Goal: Task Accomplishment & Management: Manage account settings

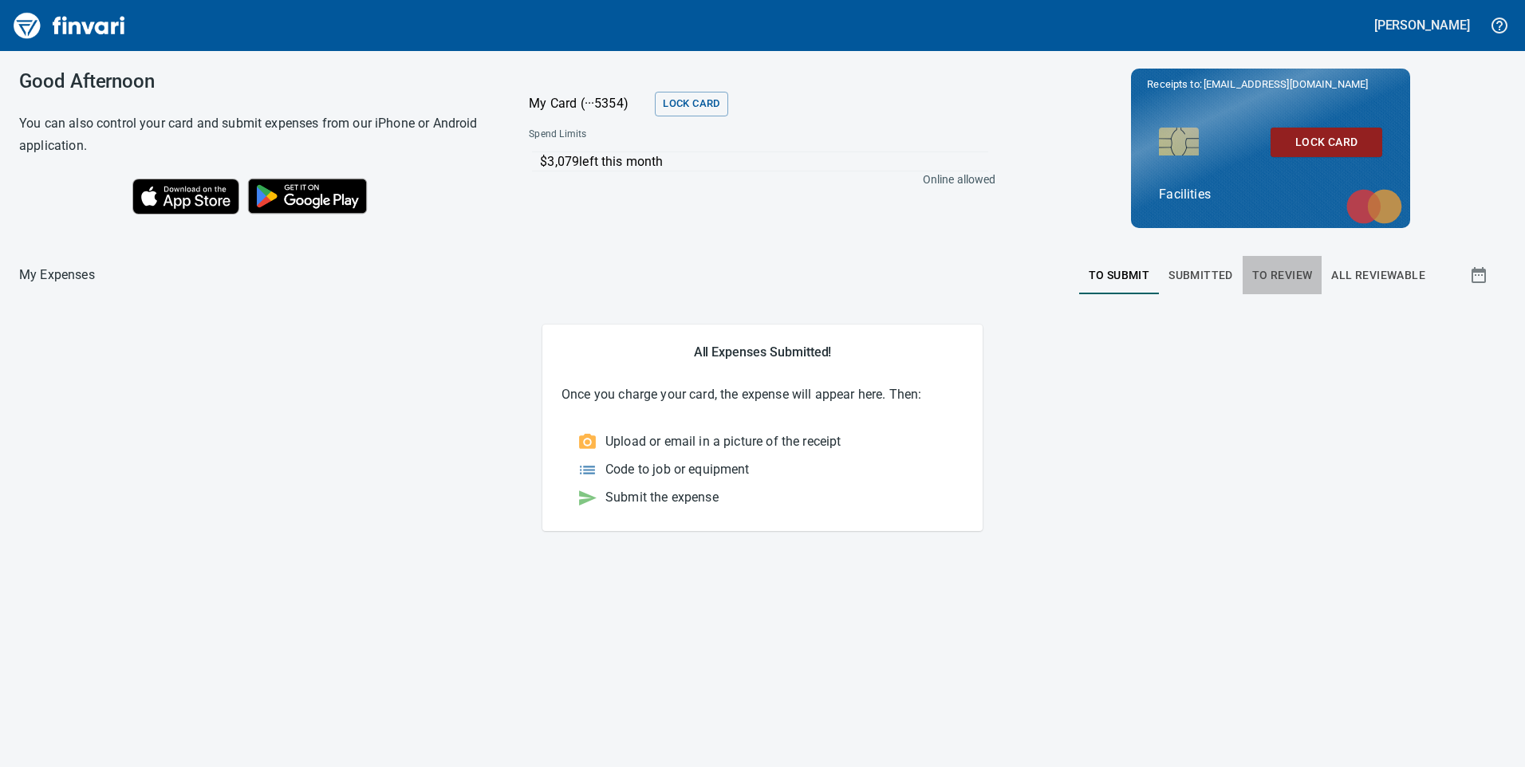
click at [1297, 273] on span "To Review" at bounding box center [1282, 276] width 61 height 20
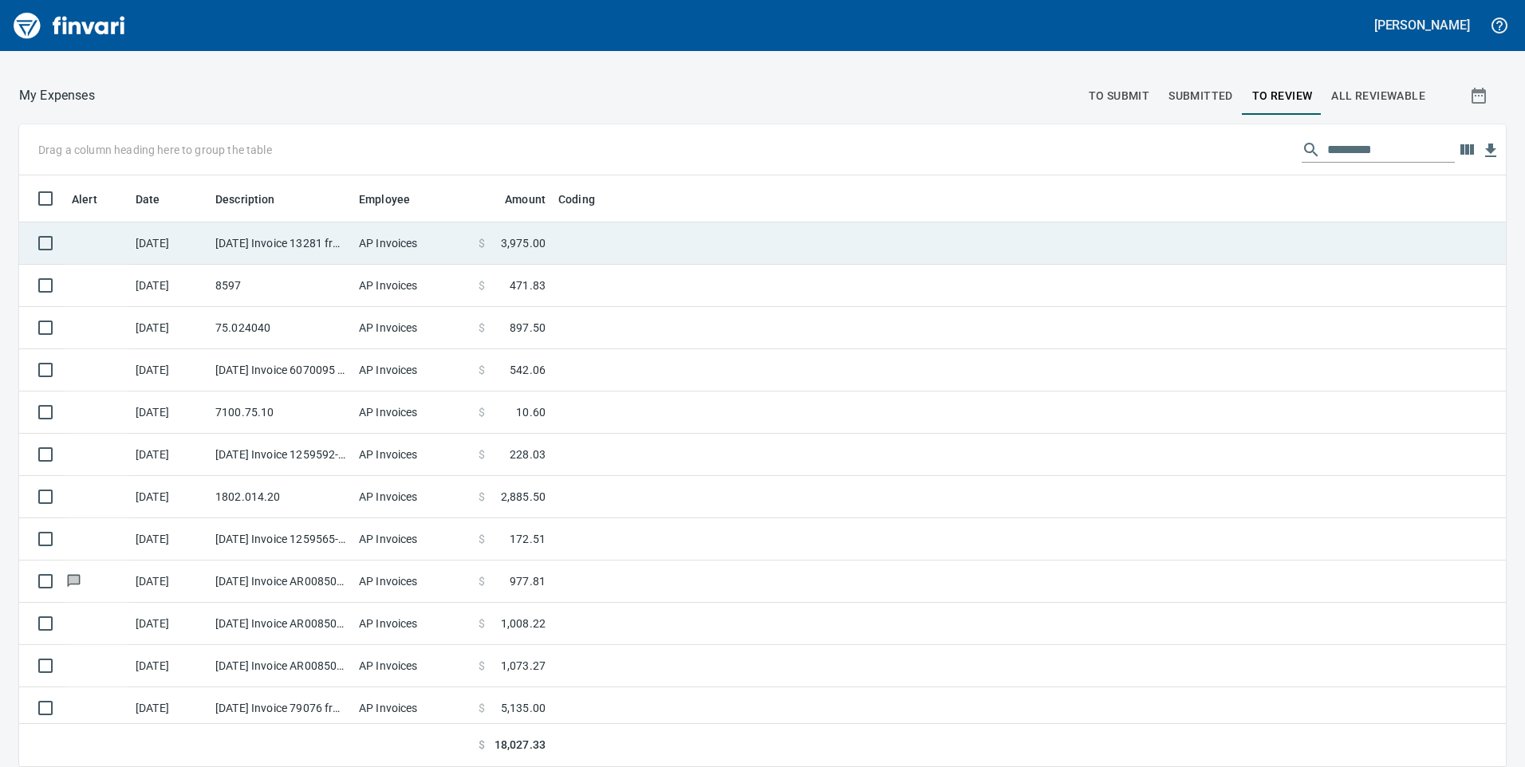
click at [611, 254] on td at bounding box center [751, 243] width 399 height 42
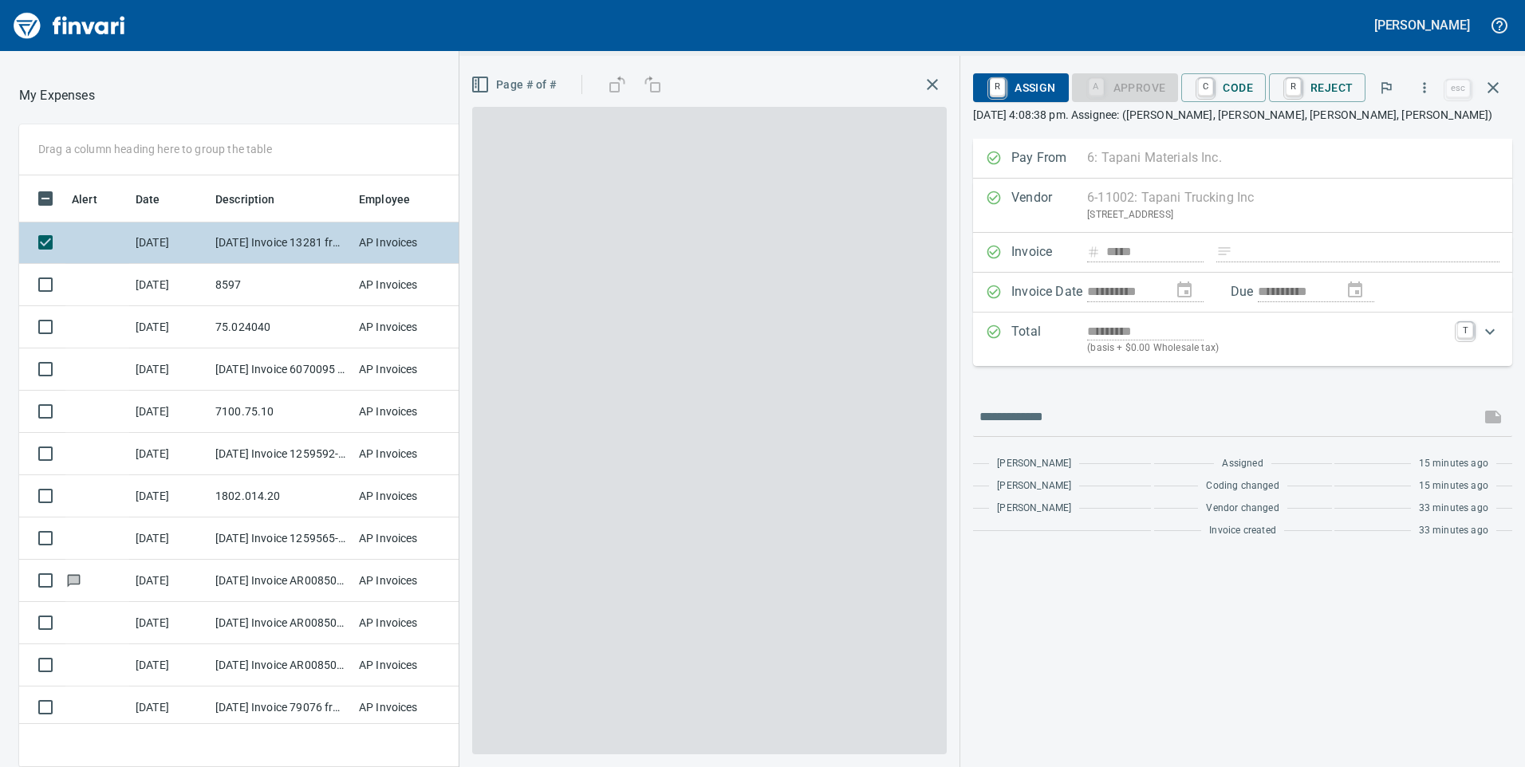
scroll to position [580, 1052]
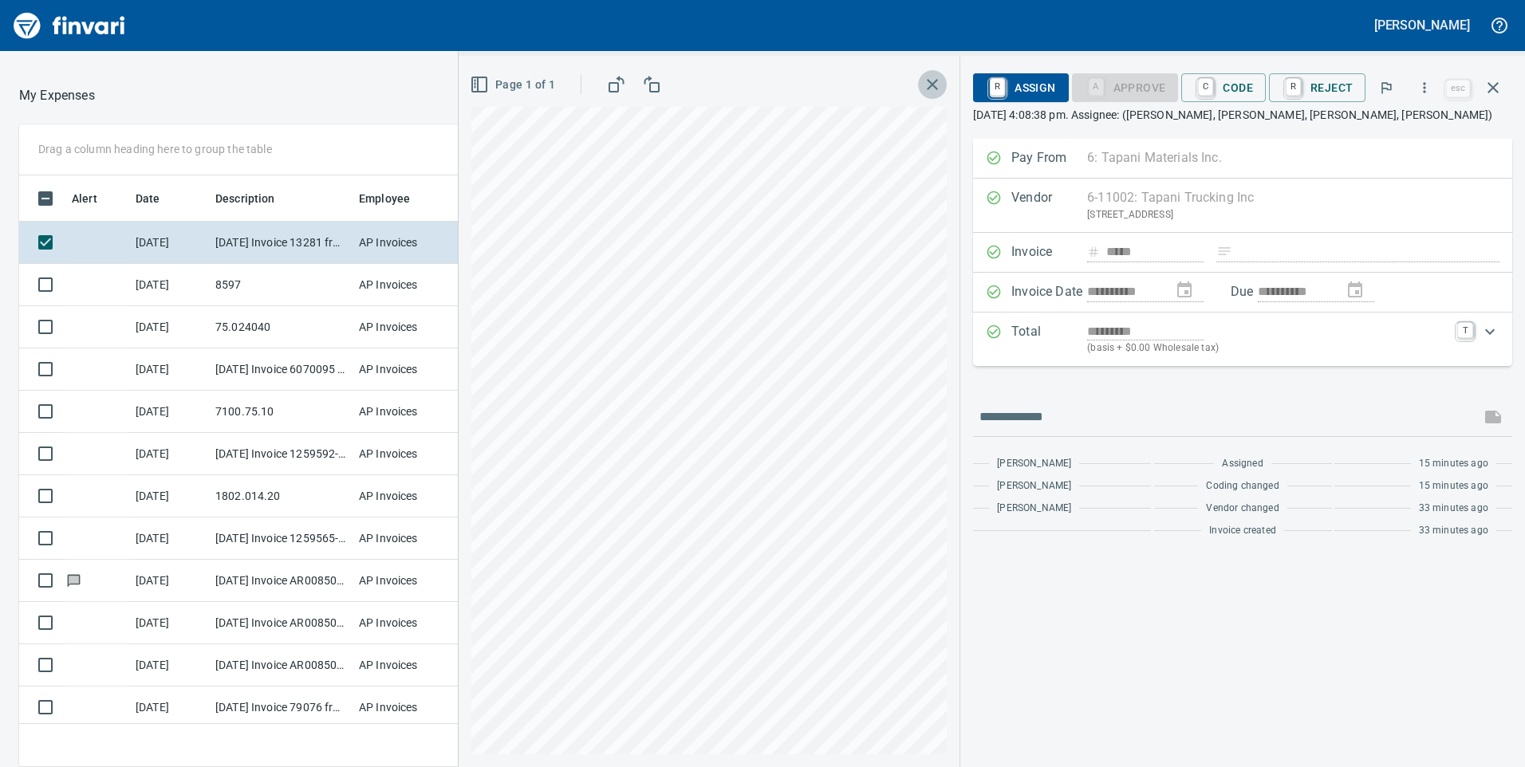
click at [931, 81] on icon "button" at bounding box center [932, 84] width 19 height 19
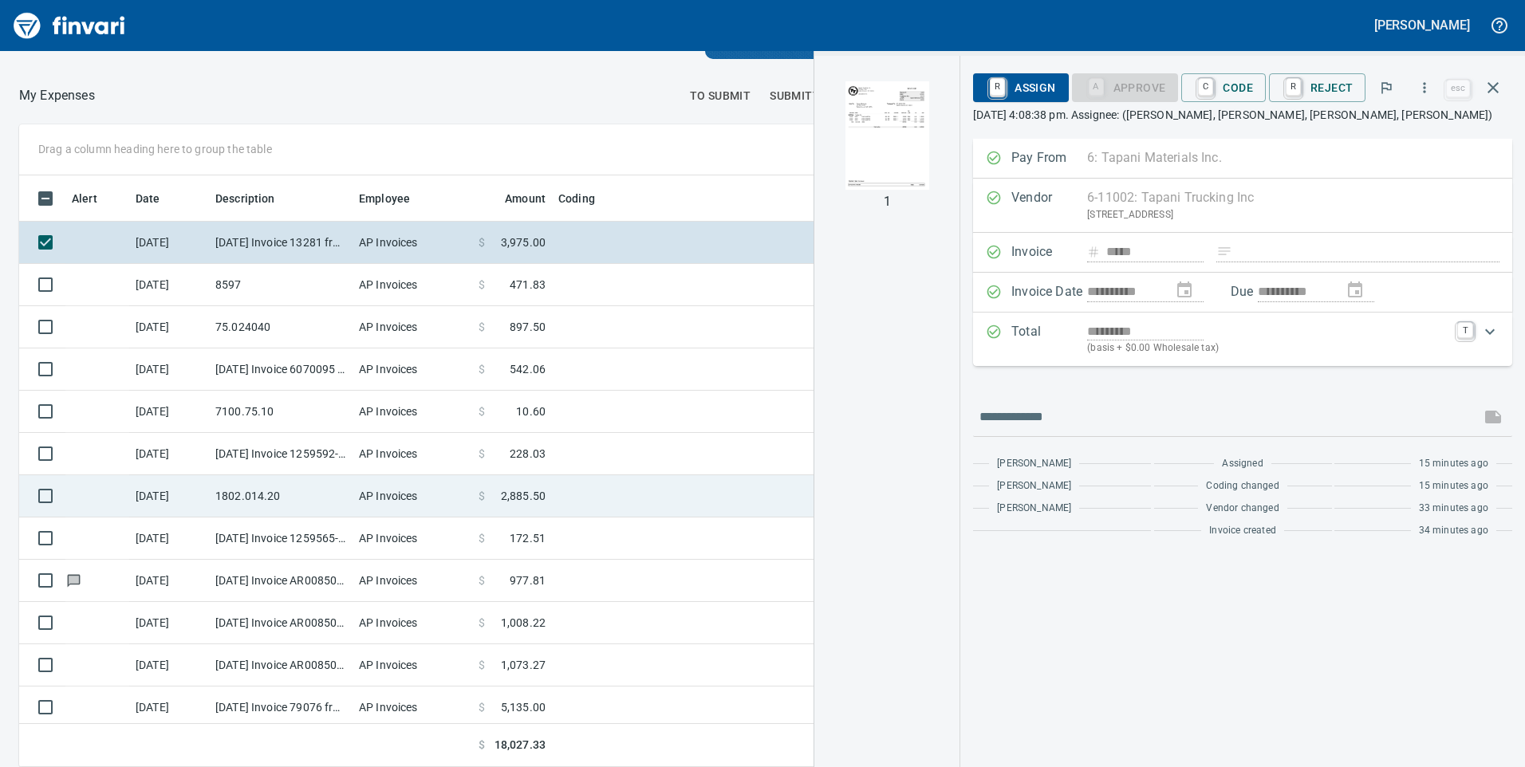
click at [577, 490] on td at bounding box center [751, 496] width 399 height 42
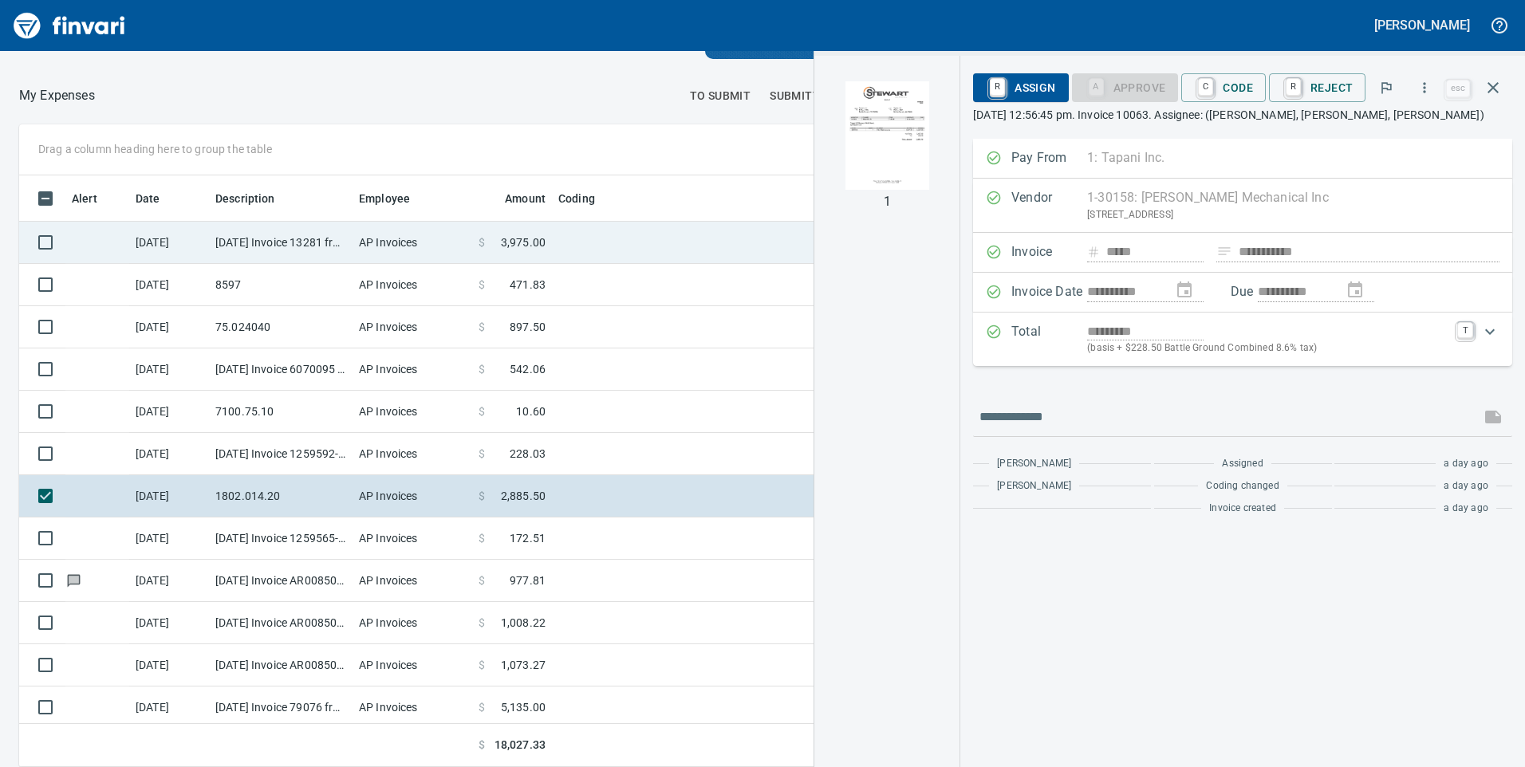
click at [617, 243] on td at bounding box center [751, 243] width 399 height 42
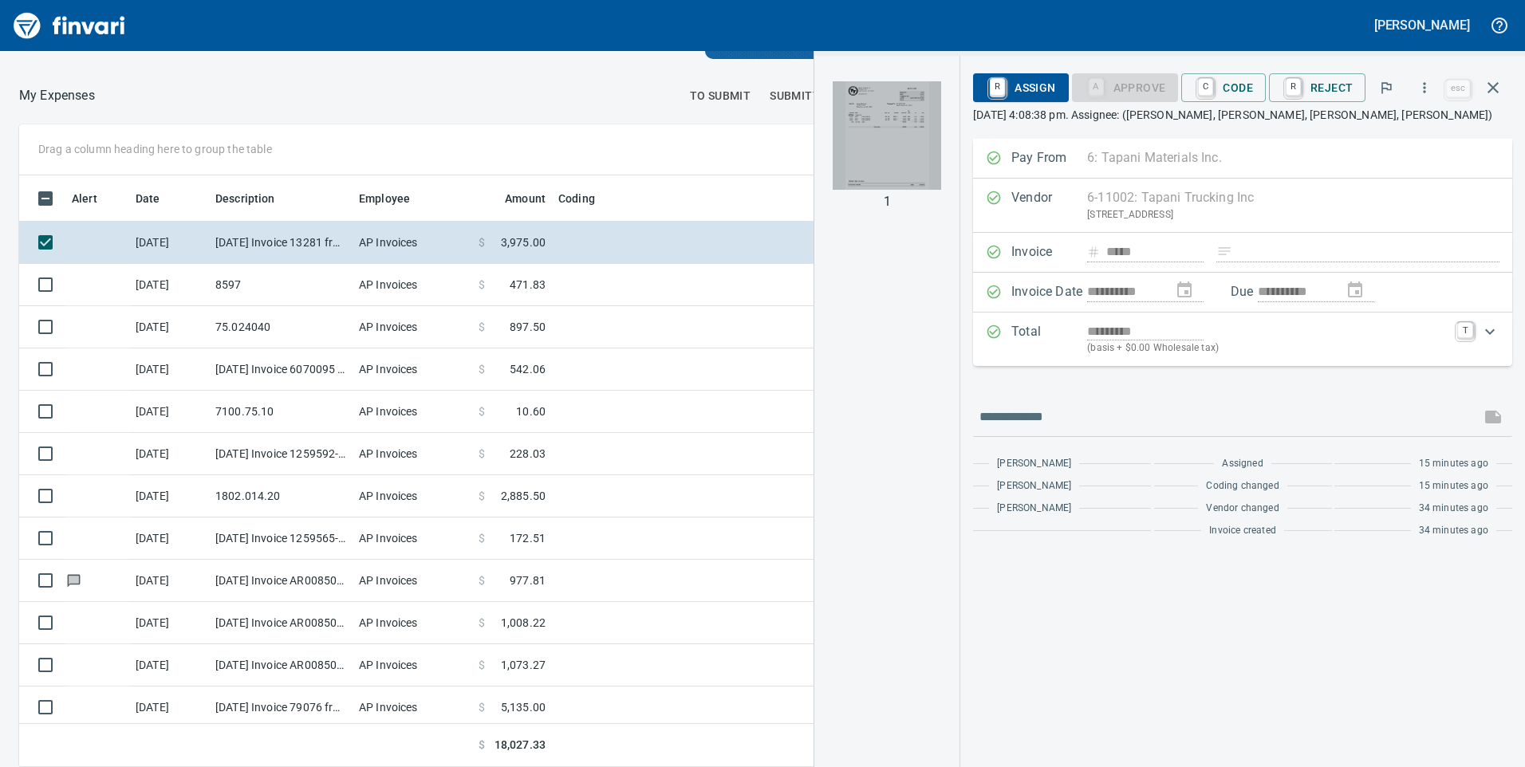
click at [909, 108] on img "button" at bounding box center [886, 135] width 108 height 108
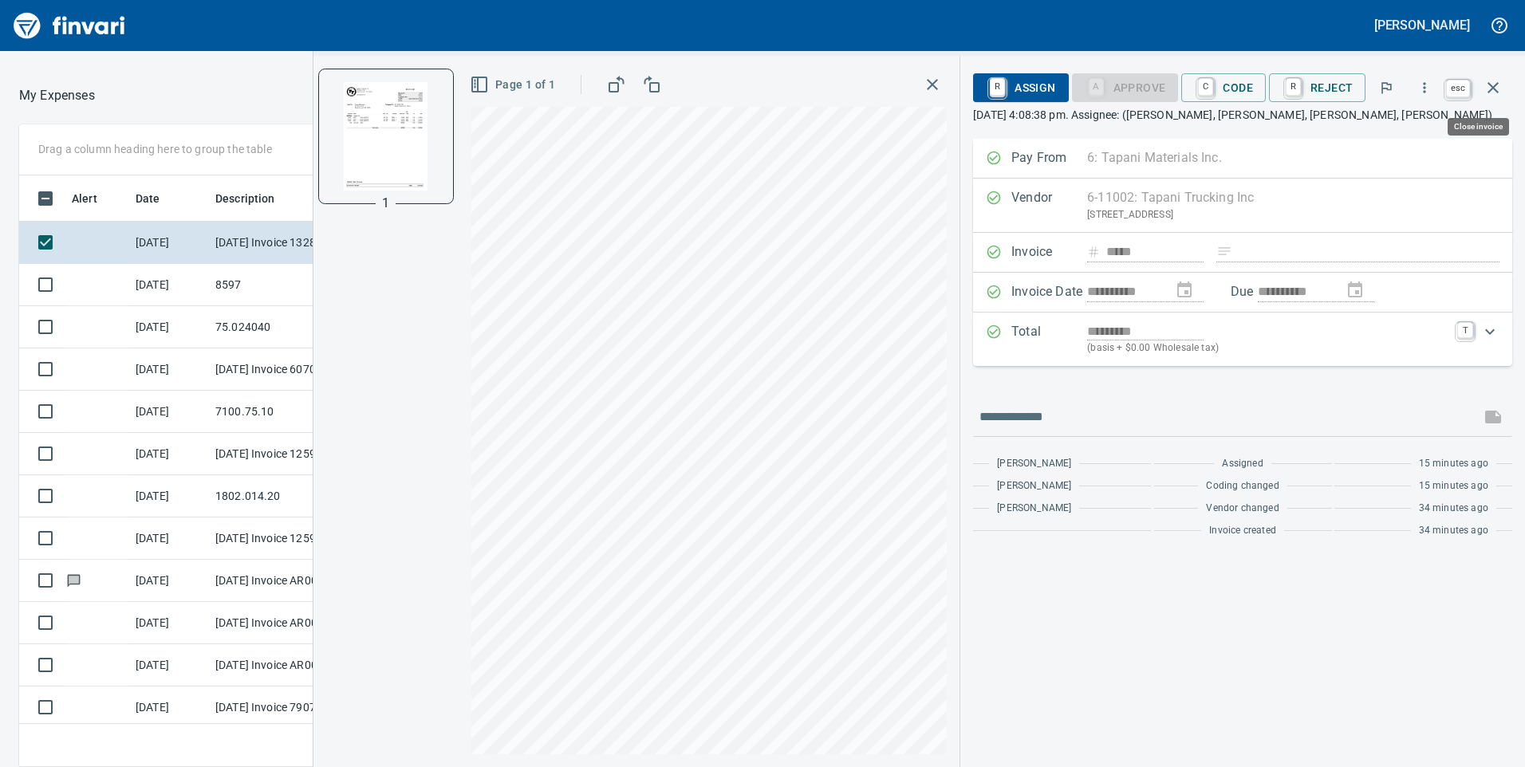
scroll to position [580, 1052]
click at [1497, 89] on icon "button" at bounding box center [1492, 87] width 19 height 19
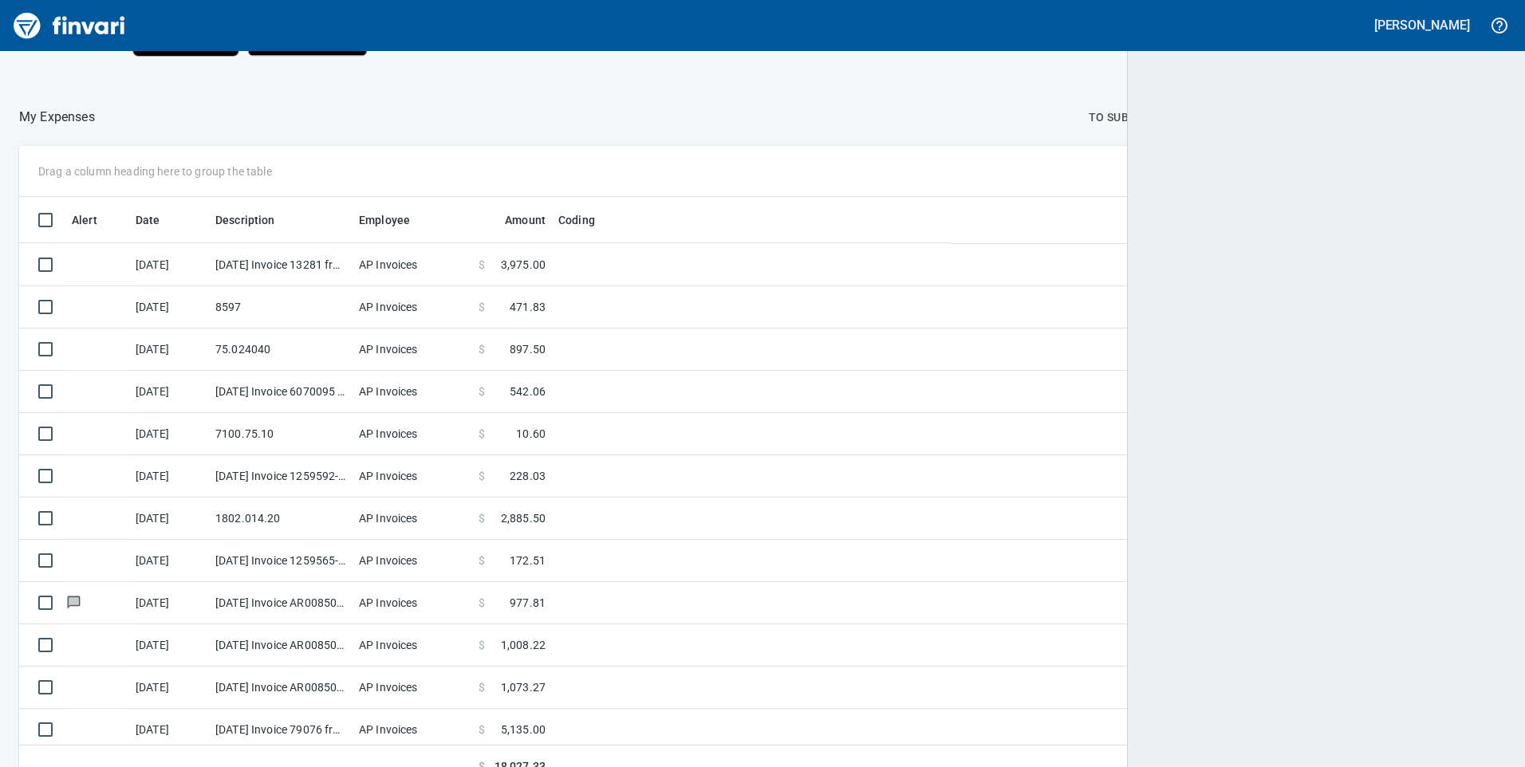
scroll to position [580, 1447]
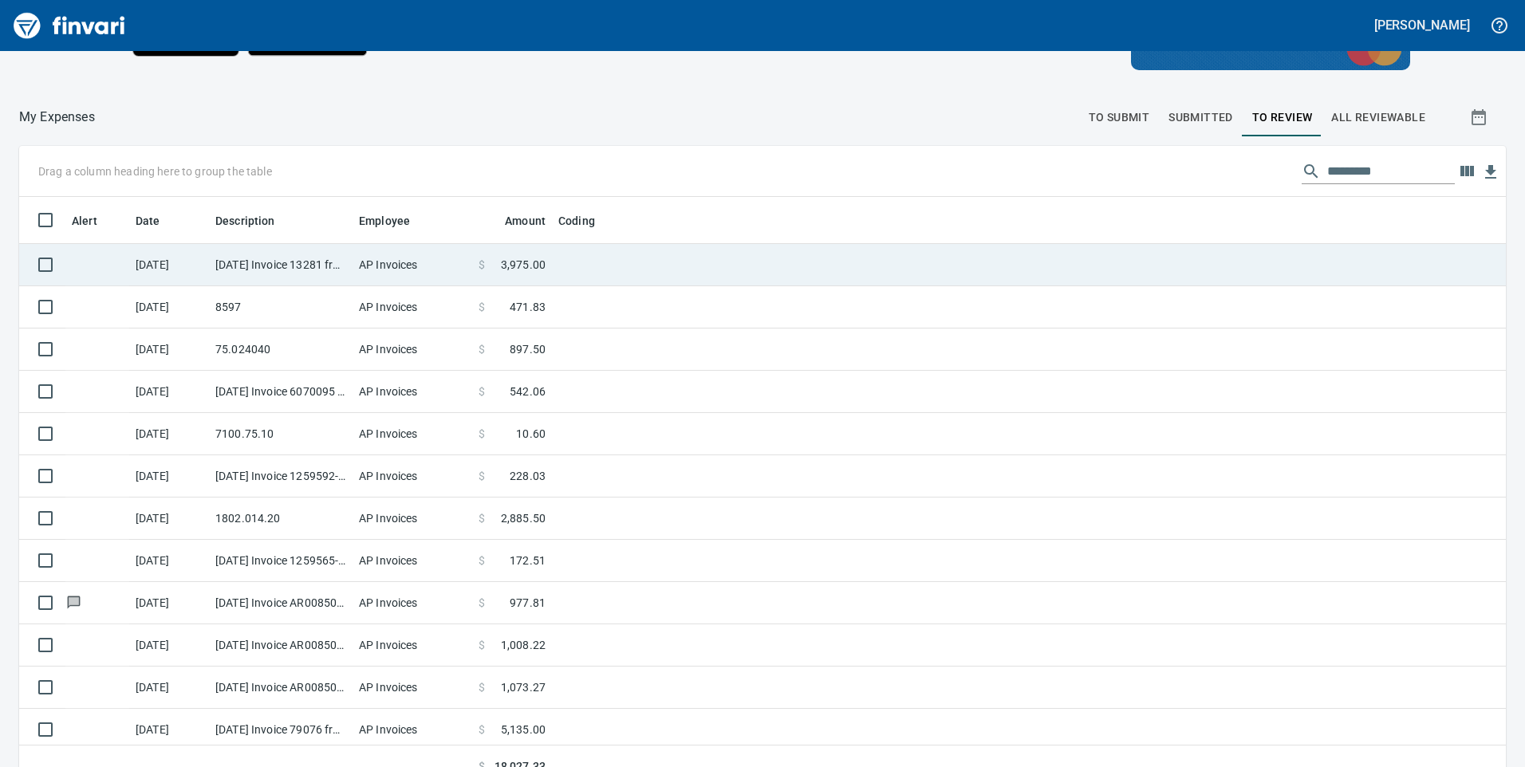
click at [665, 266] on td at bounding box center [751, 265] width 399 height 42
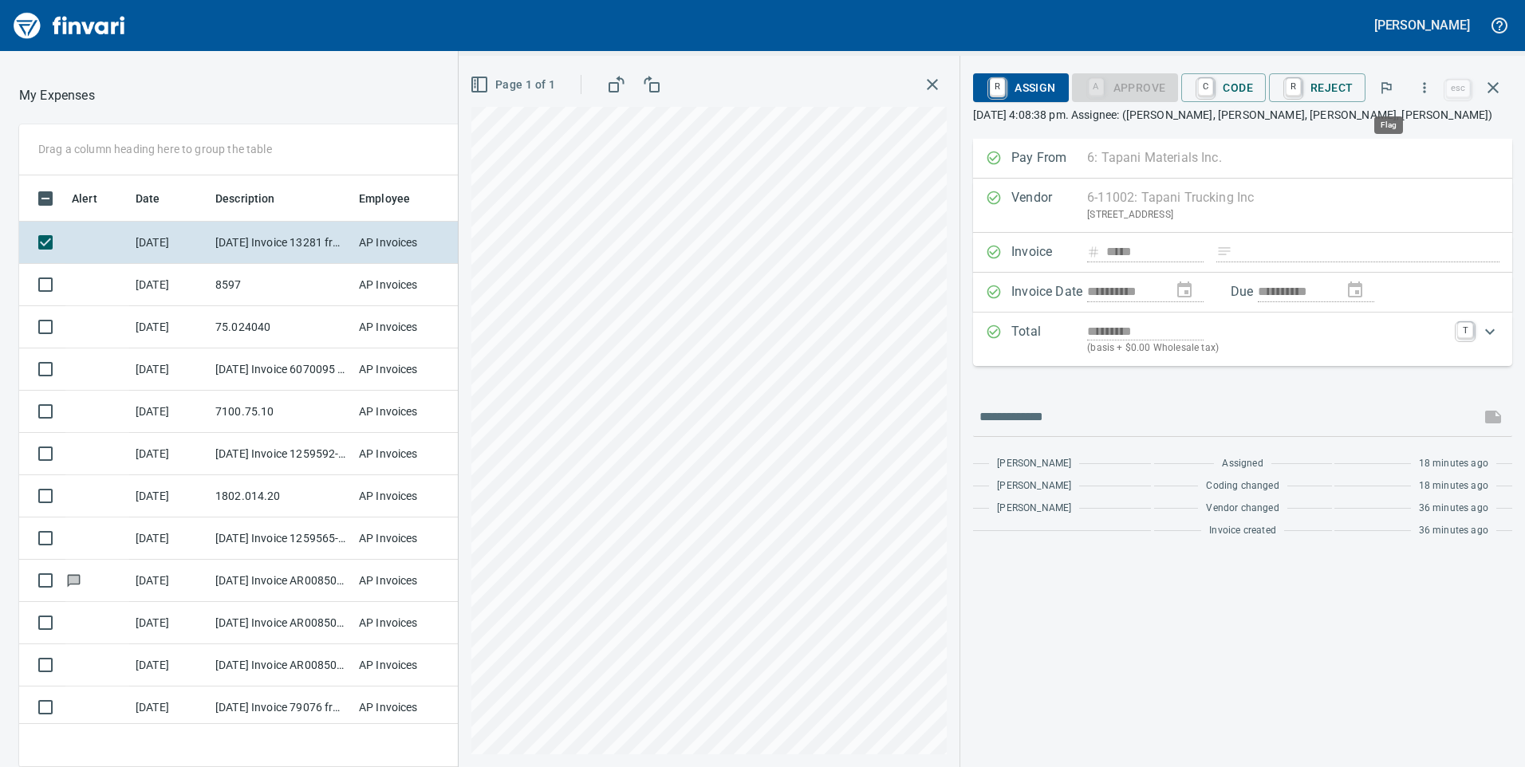
scroll to position [580, 1052]
click at [1427, 89] on icon "button" at bounding box center [1424, 88] width 16 height 16
click at [710, 98] on div at bounding box center [762, 383] width 1525 height 767
click at [1422, 91] on icon "button" at bounding box center [1424, 88] width 16 height 16
click at [1376, 137] on span "Download" at bounding box center [1421, 133] width 153 height 19
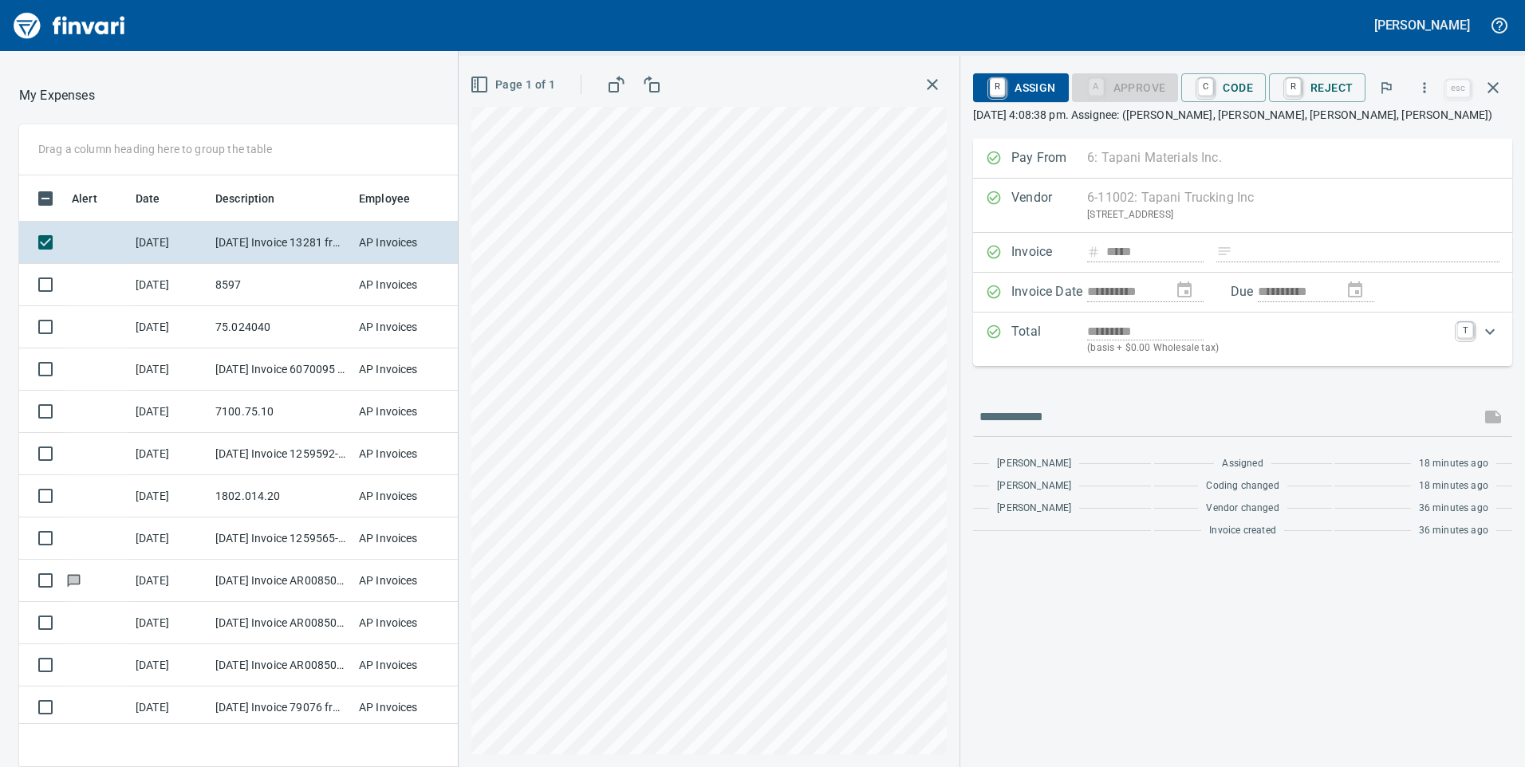
click at [933, 78] on icon "button" at bounding box center [932, 84] width 19 height 19
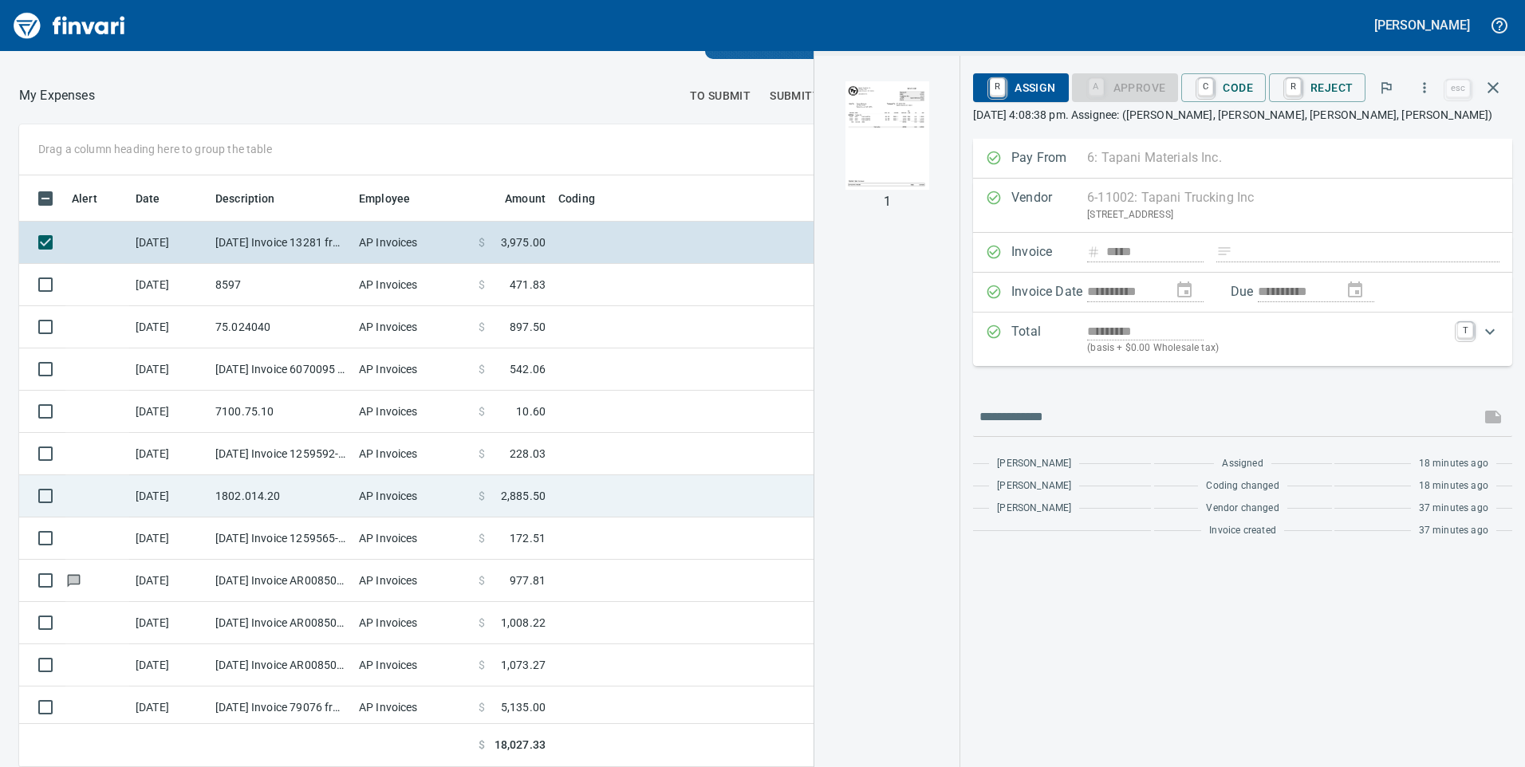
click at [348, 493] on td "1802.014.20" at bounding box center [281, 496] width 144 height 42
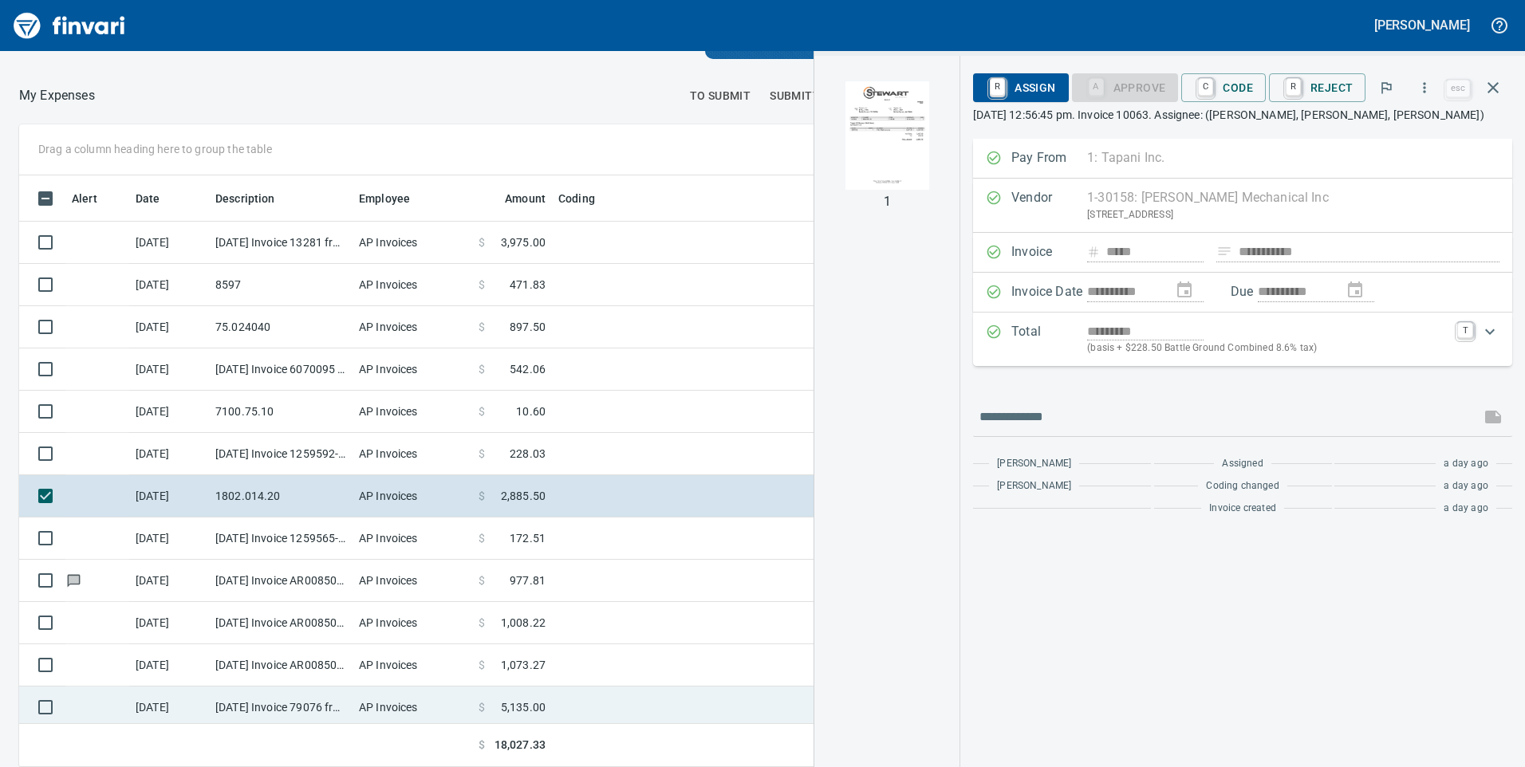
click at [478, 710] on td "$ 5,135.00" at bounding box center [512, 708] width 80 height 42
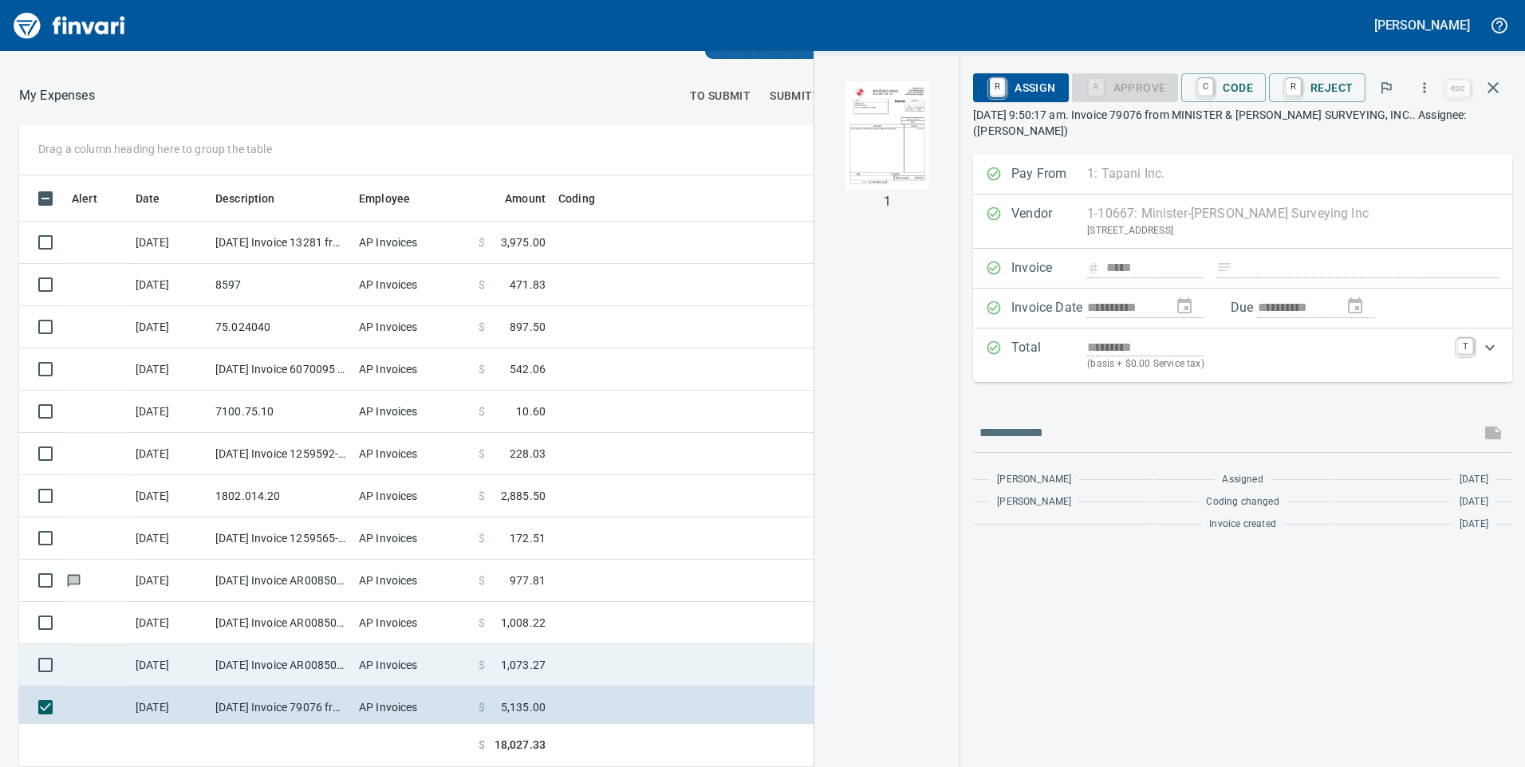
click at [609, 667] on td at bounding box center [751, 665] width 399 height 42
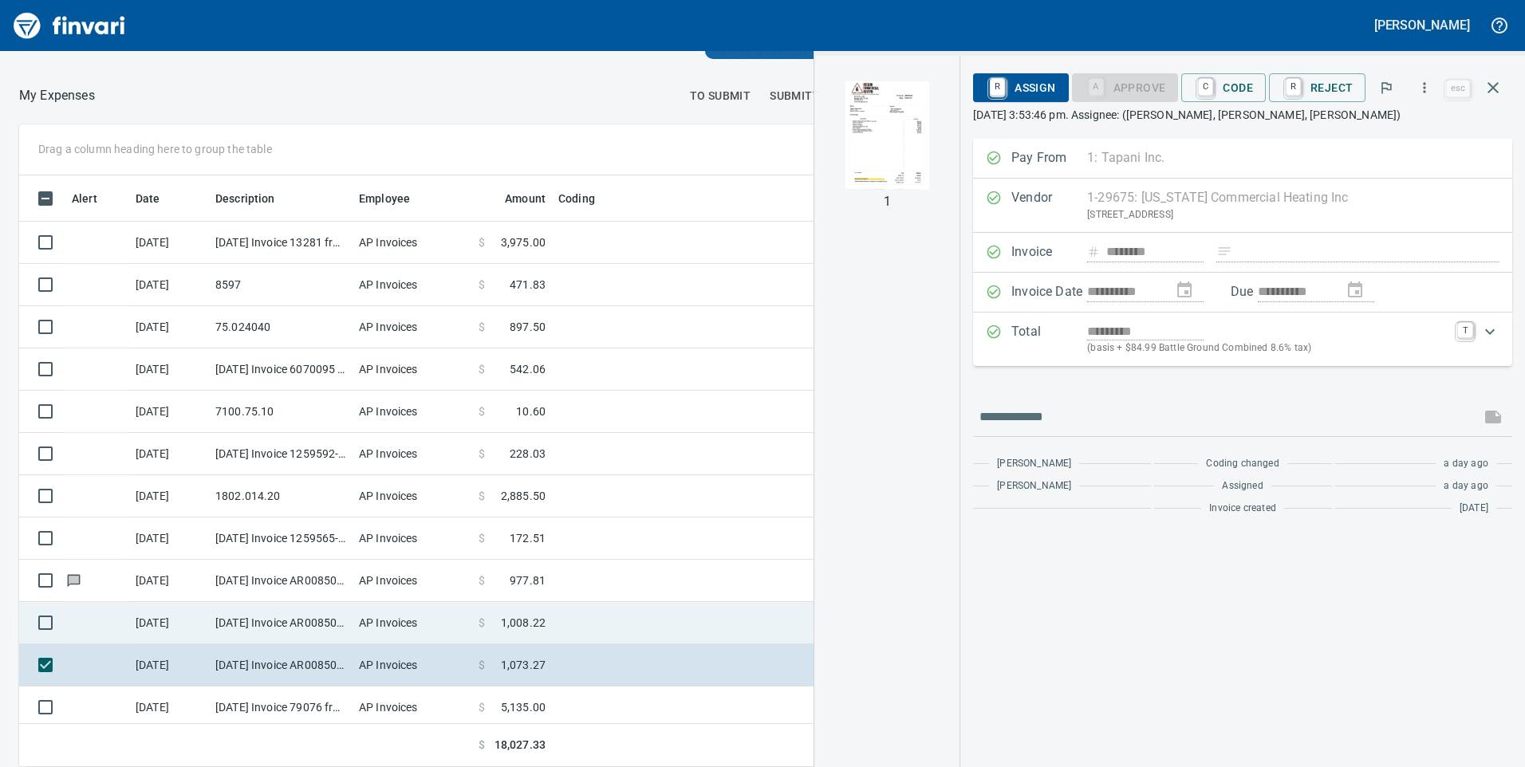
click at [618, 624] on td at bounding box center [751, 623] width 399 height 42
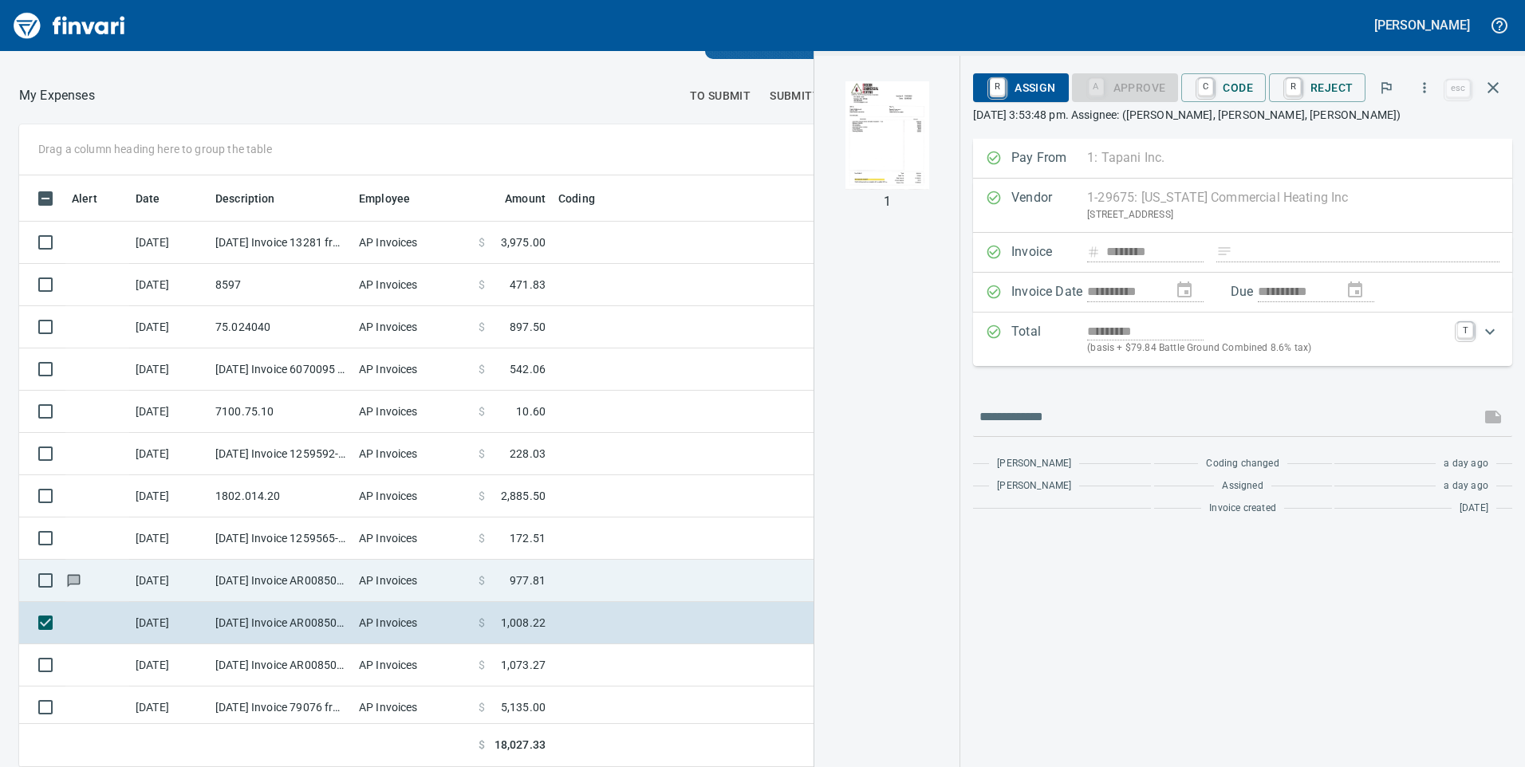
click at [617, 582] on td at bounding box center [751, 581] width 399 height 42
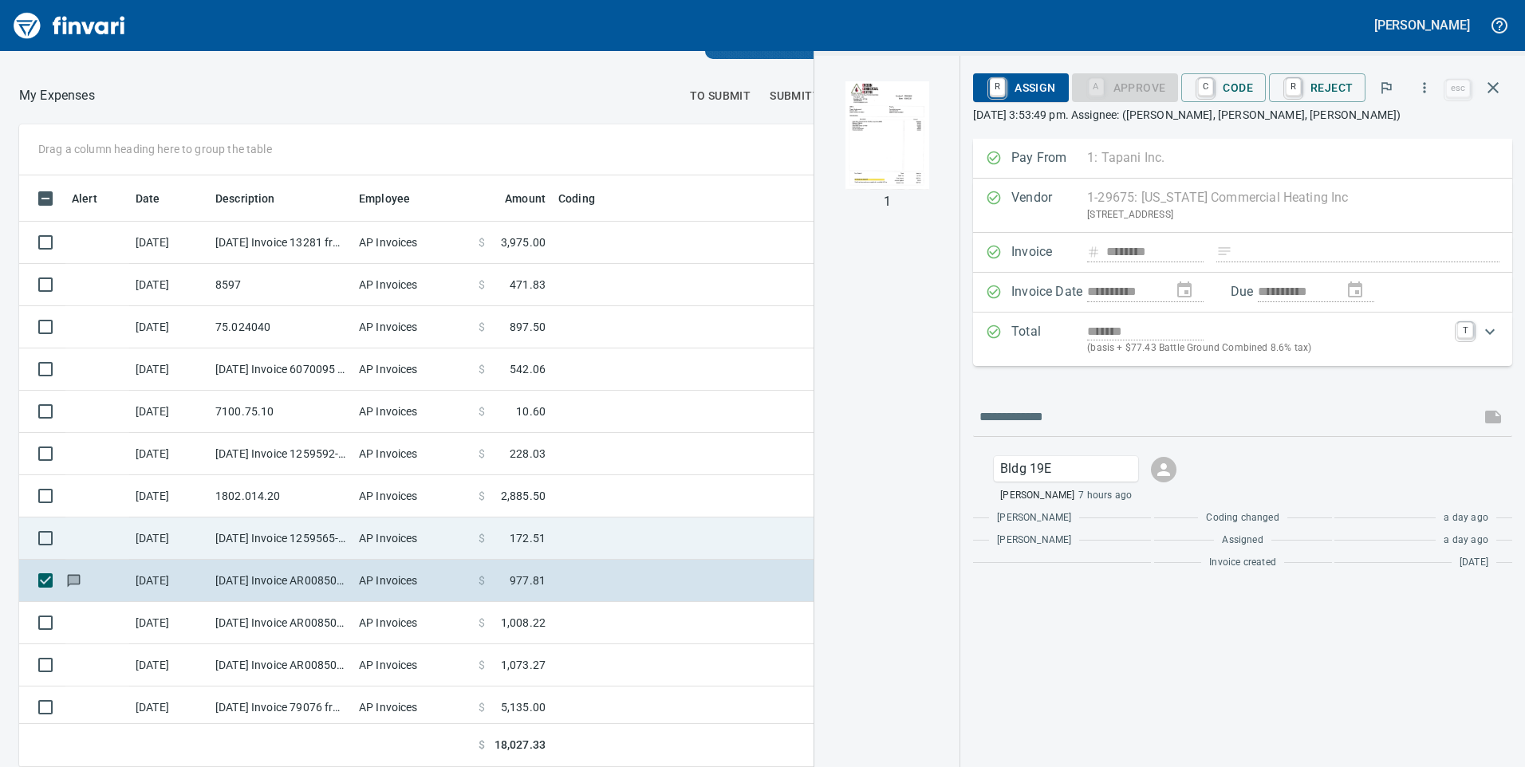
click at [620, 542] on td at bounding box center [751, 538] width 399 height 42
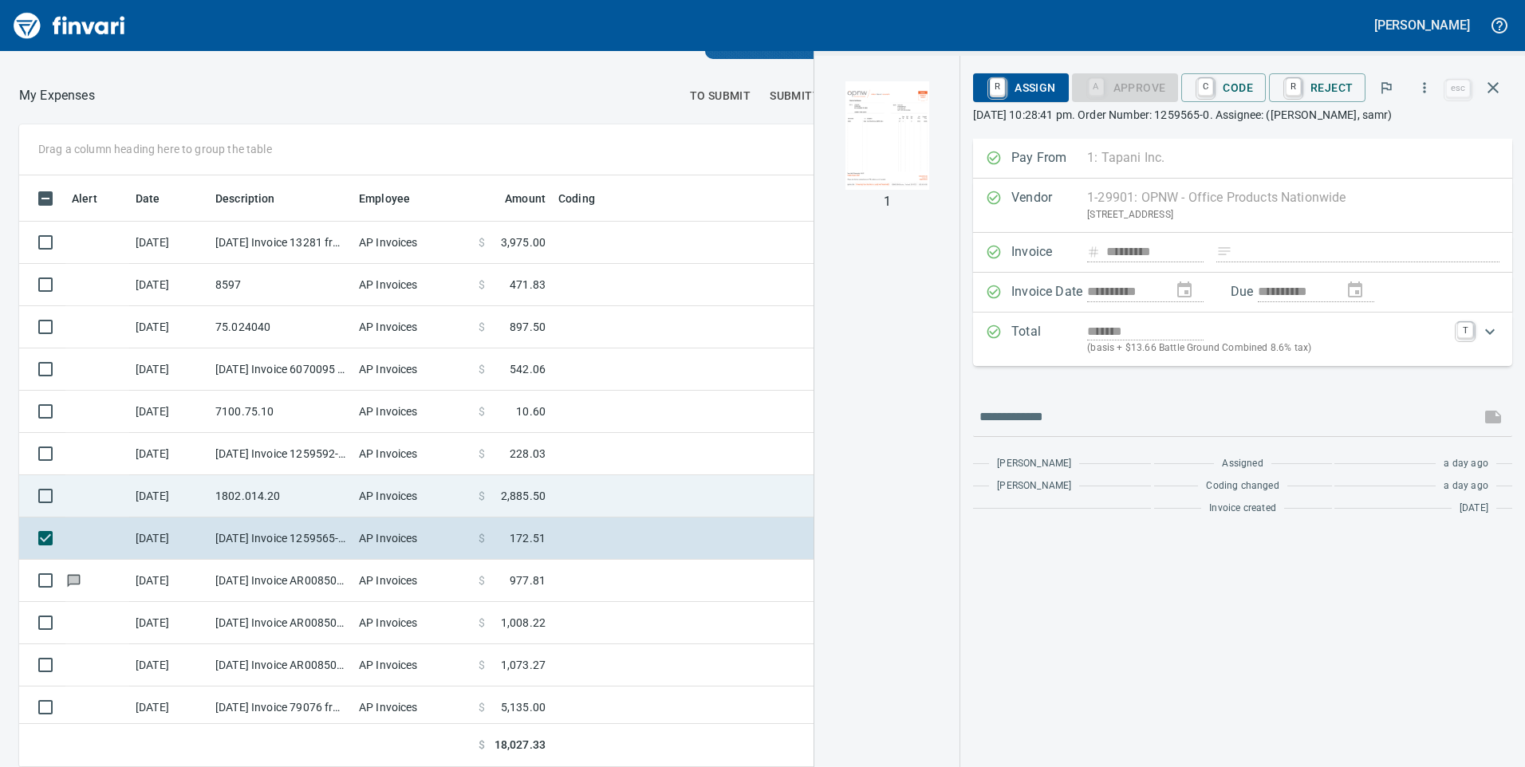
click at [620, 505] on td at bounding box center [751, 496] width 399 height 42
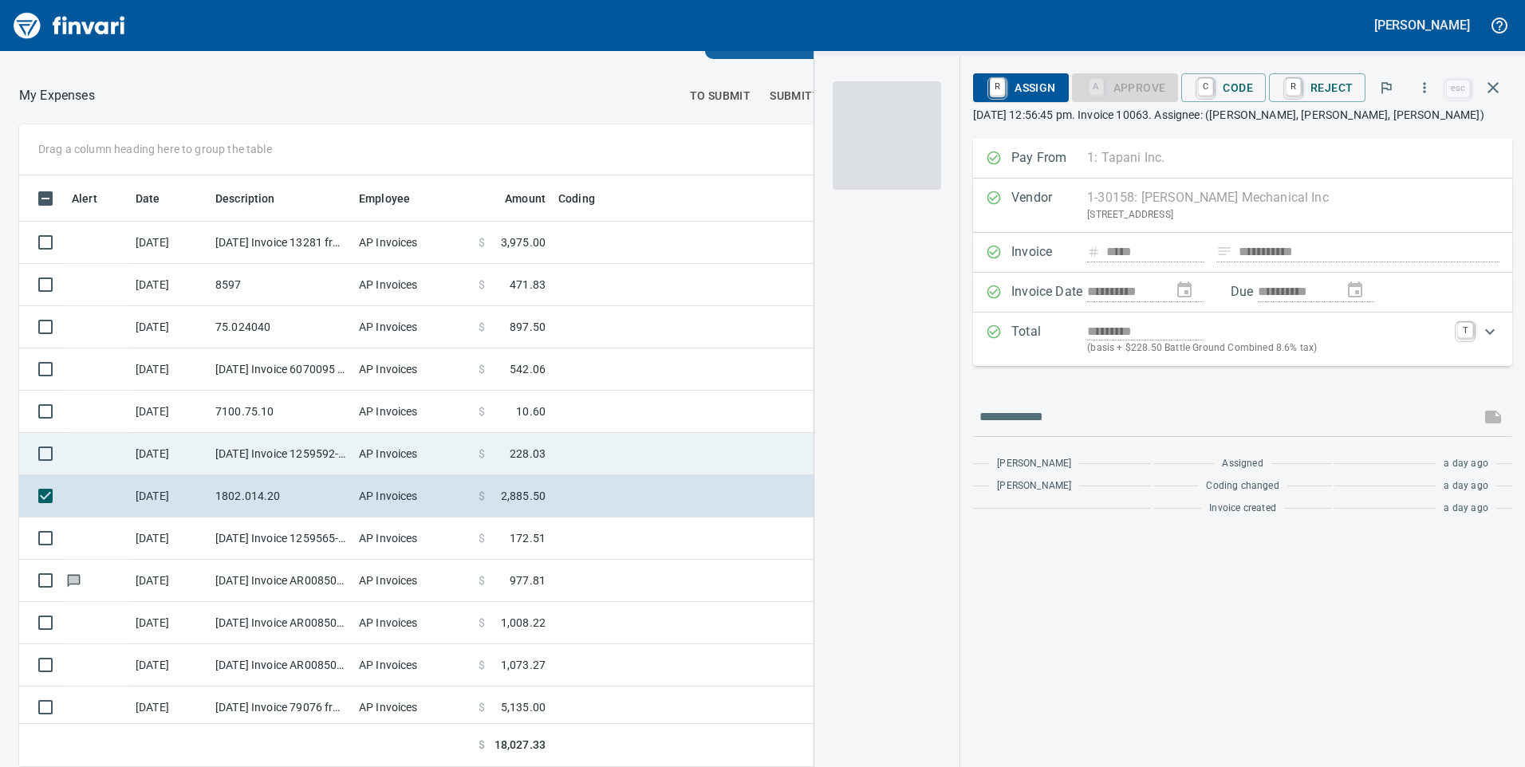
click at [619, 454] on td at bounding box center [751, 454] width 399 height 42
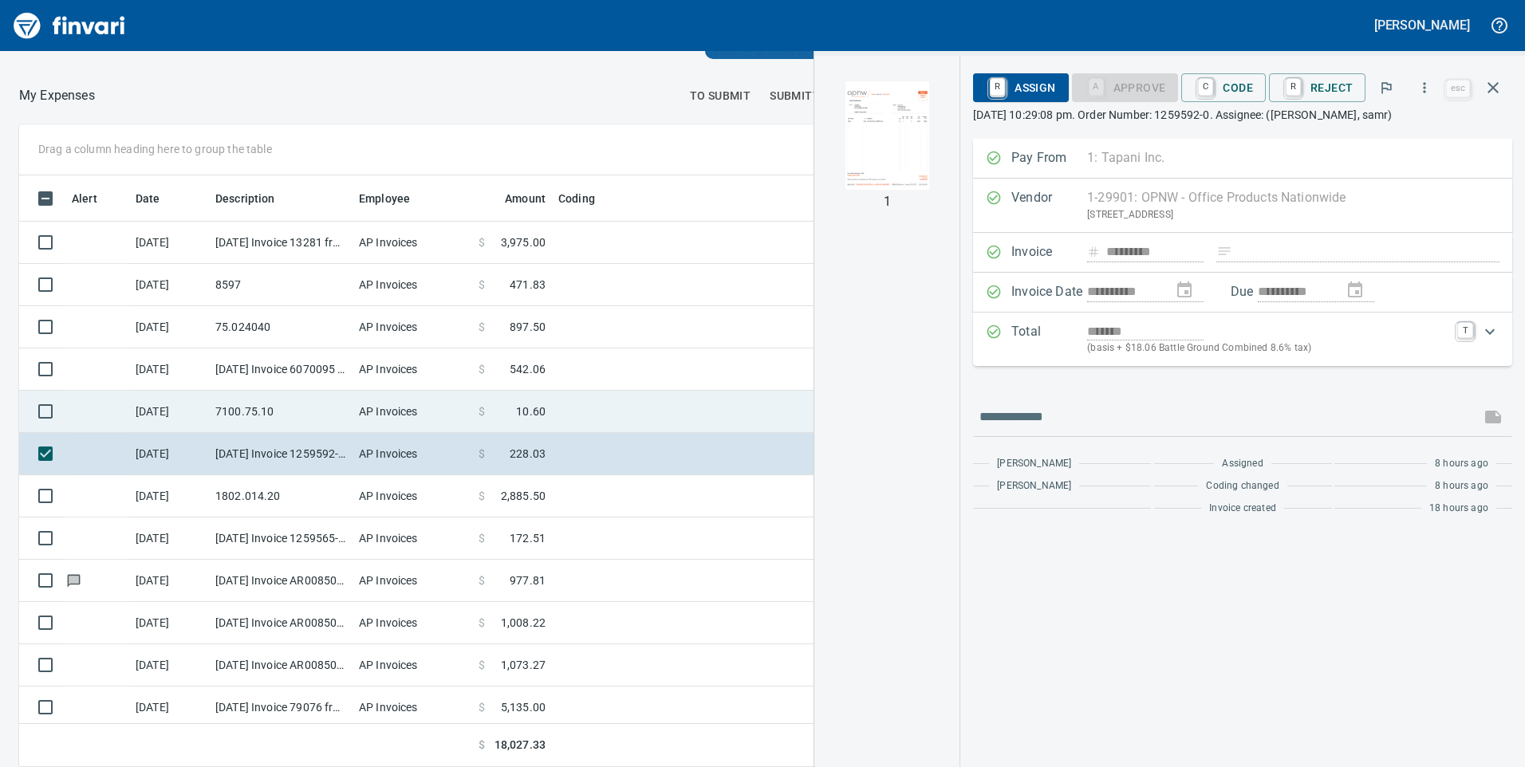
click at [617, 406] on td at bounding box center [751, 412] width 399 height 42
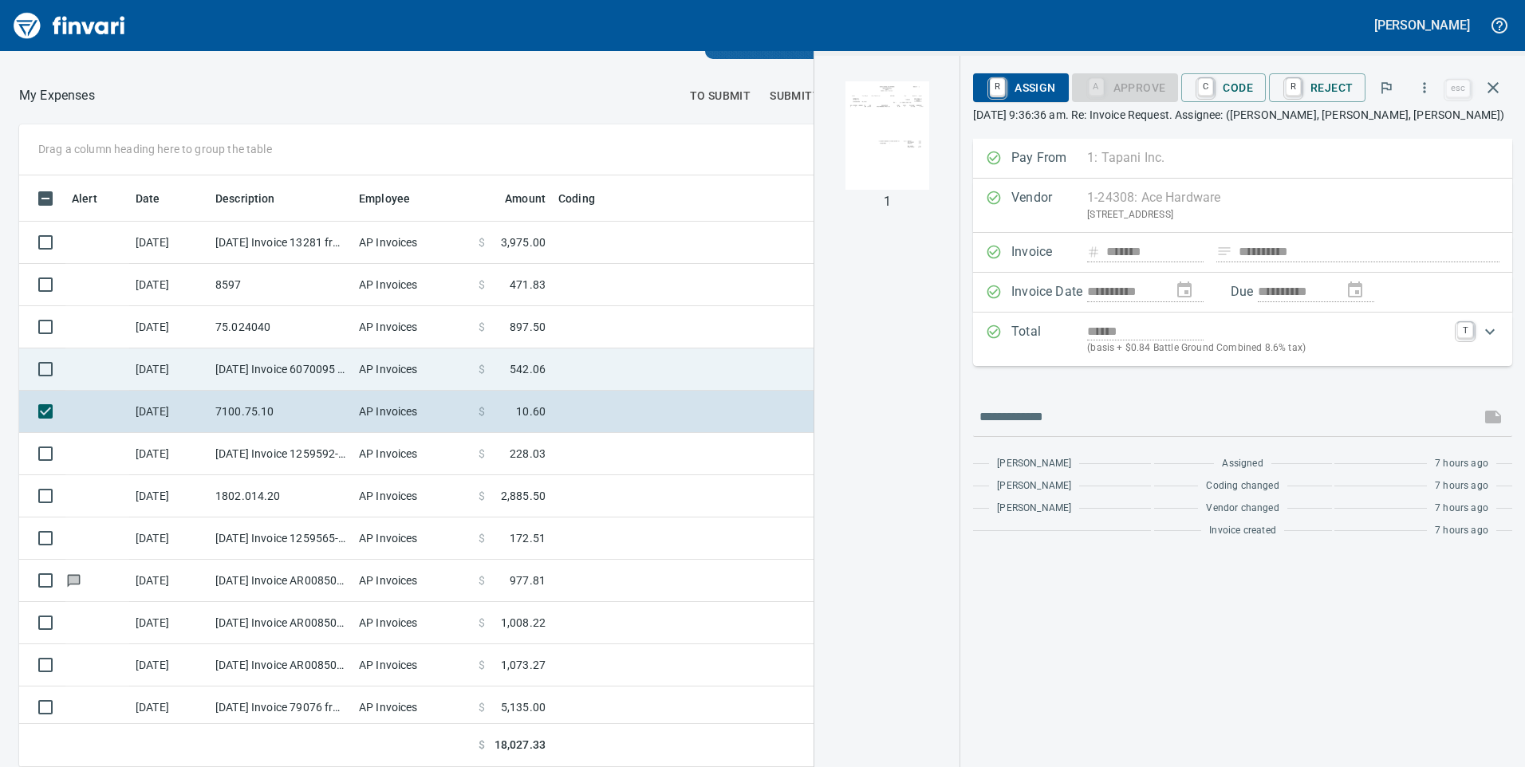
click at [616, 372] on td at bounding box center [751, 369] width 399 height 42
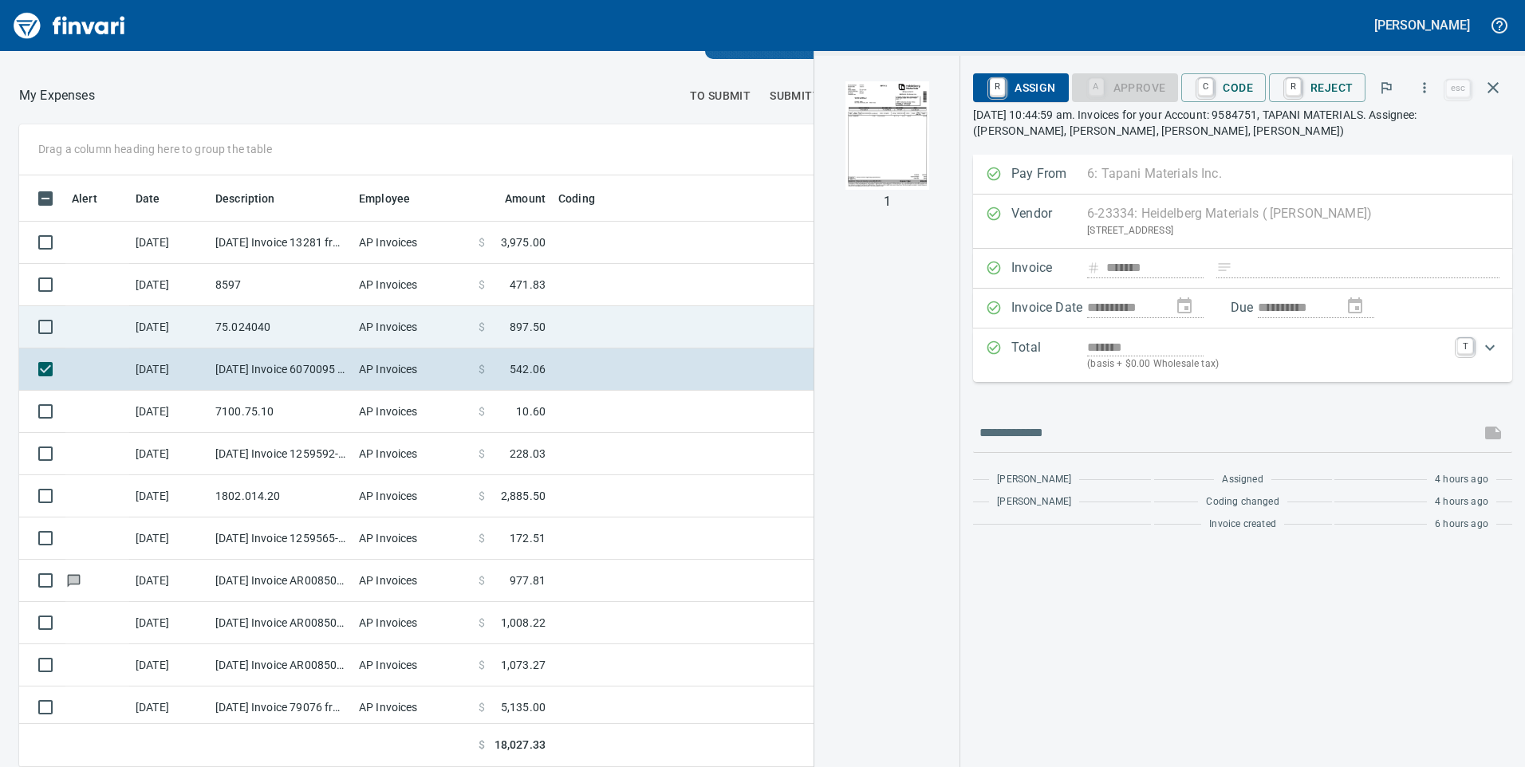
click at [613, 318] on td at bounding box center [751, 327] width 399 height 42
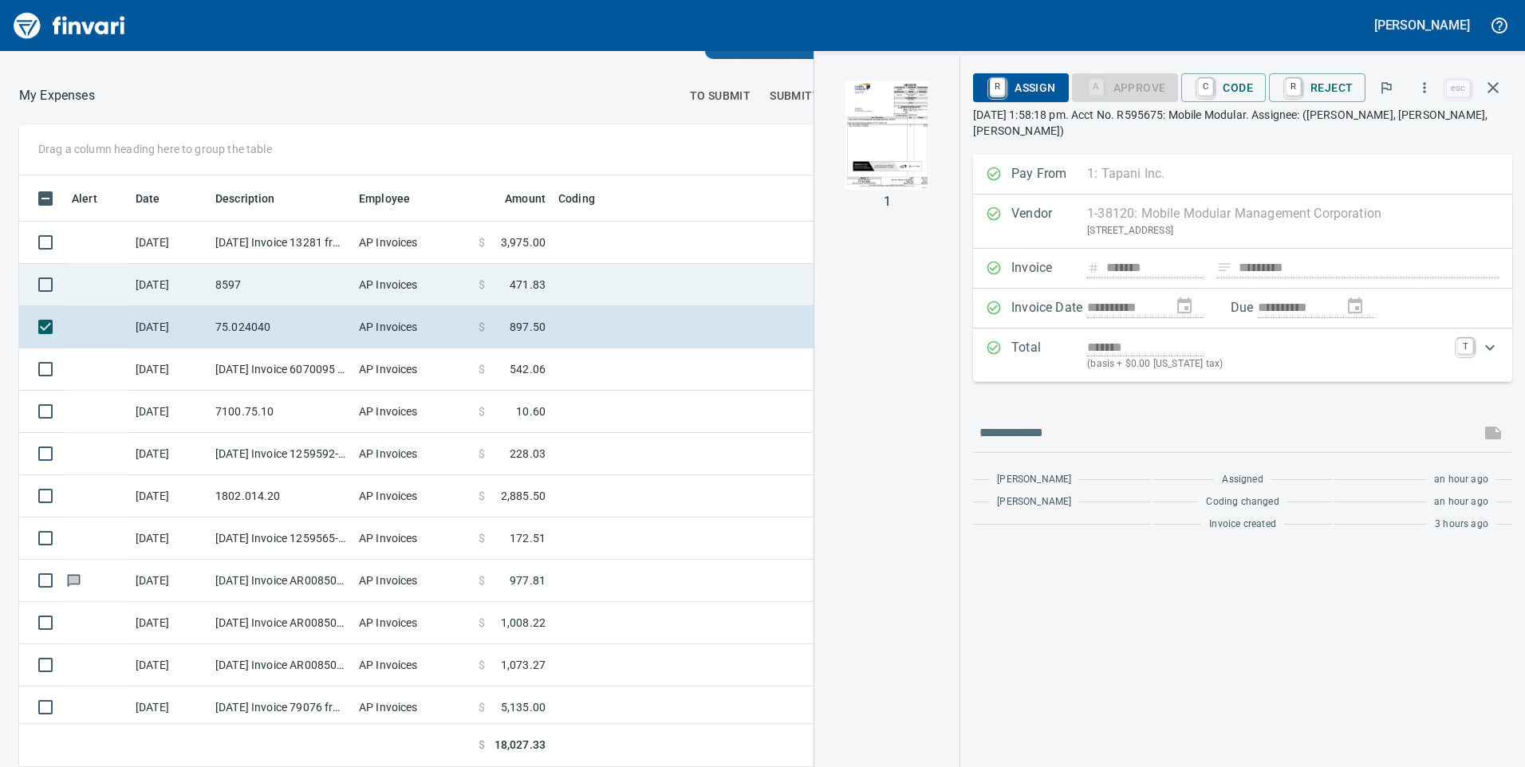
click at [602, 277] on td at bounding box center [751, 285] width 399 height 42
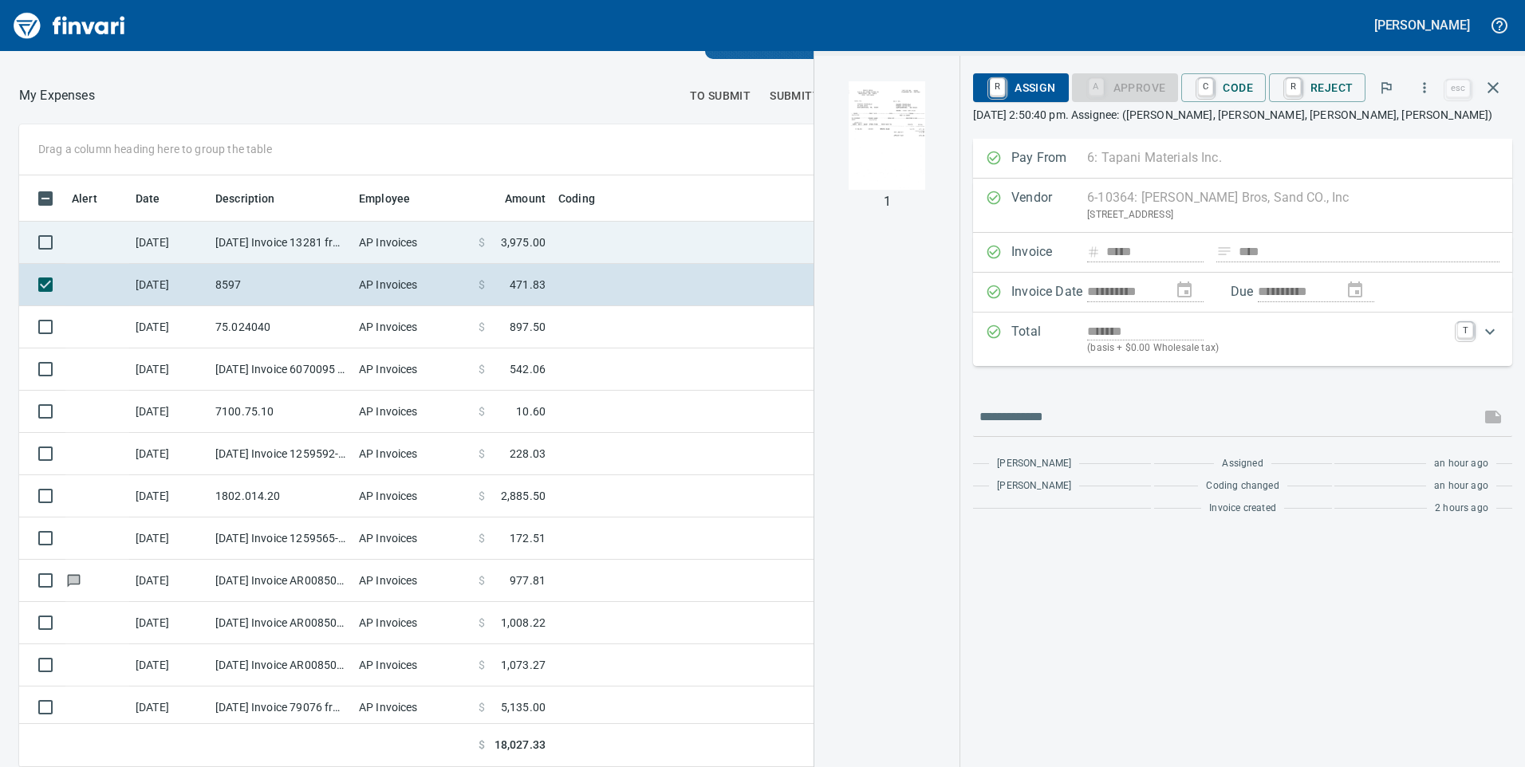
click at [604, 237] on td at bounding box center [751, 243] width 399 height 42
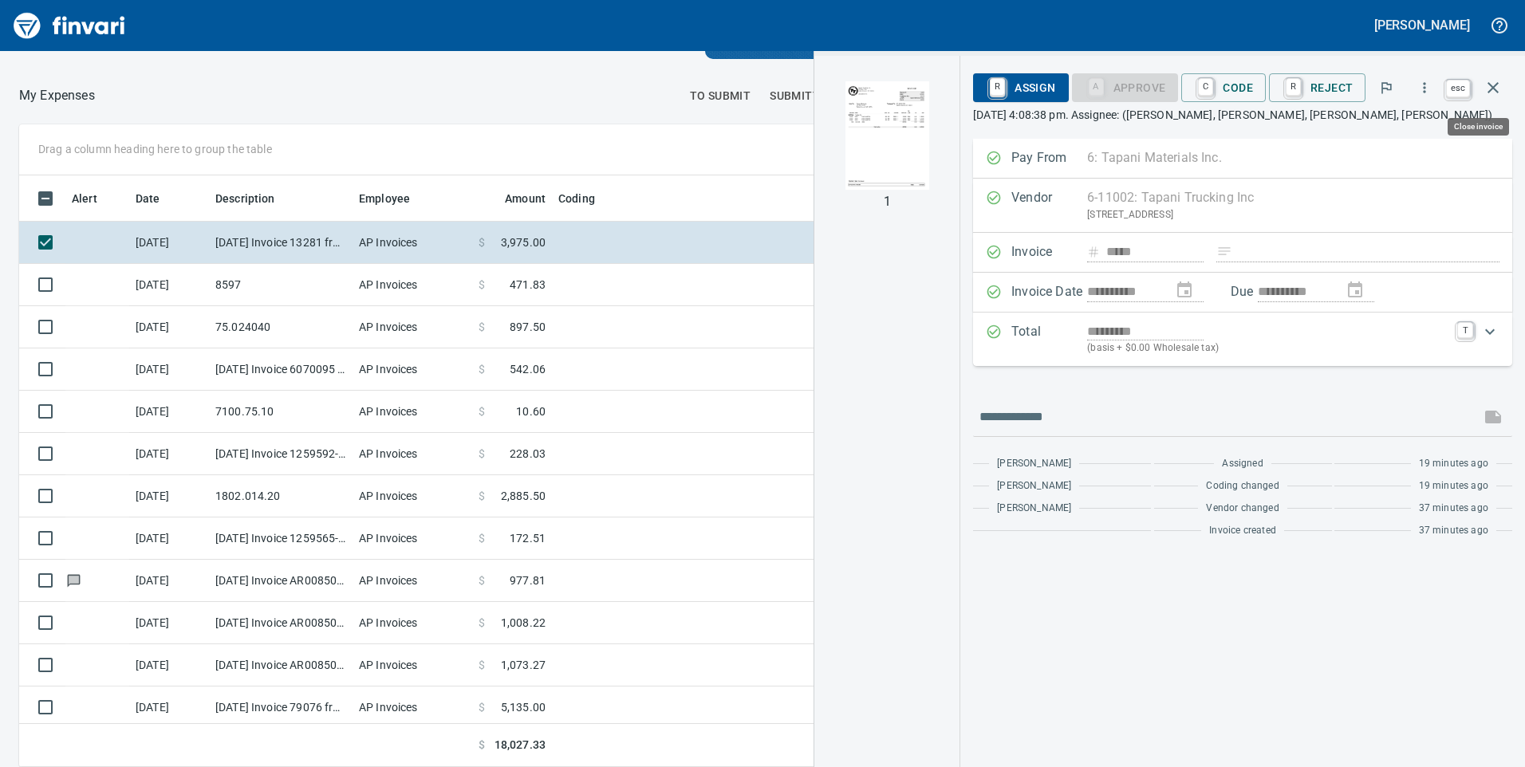
scroll to position [580, 1052]
click at [1491, 83] on icon "button" at bounding box center [1492, 87] width 19 height 19
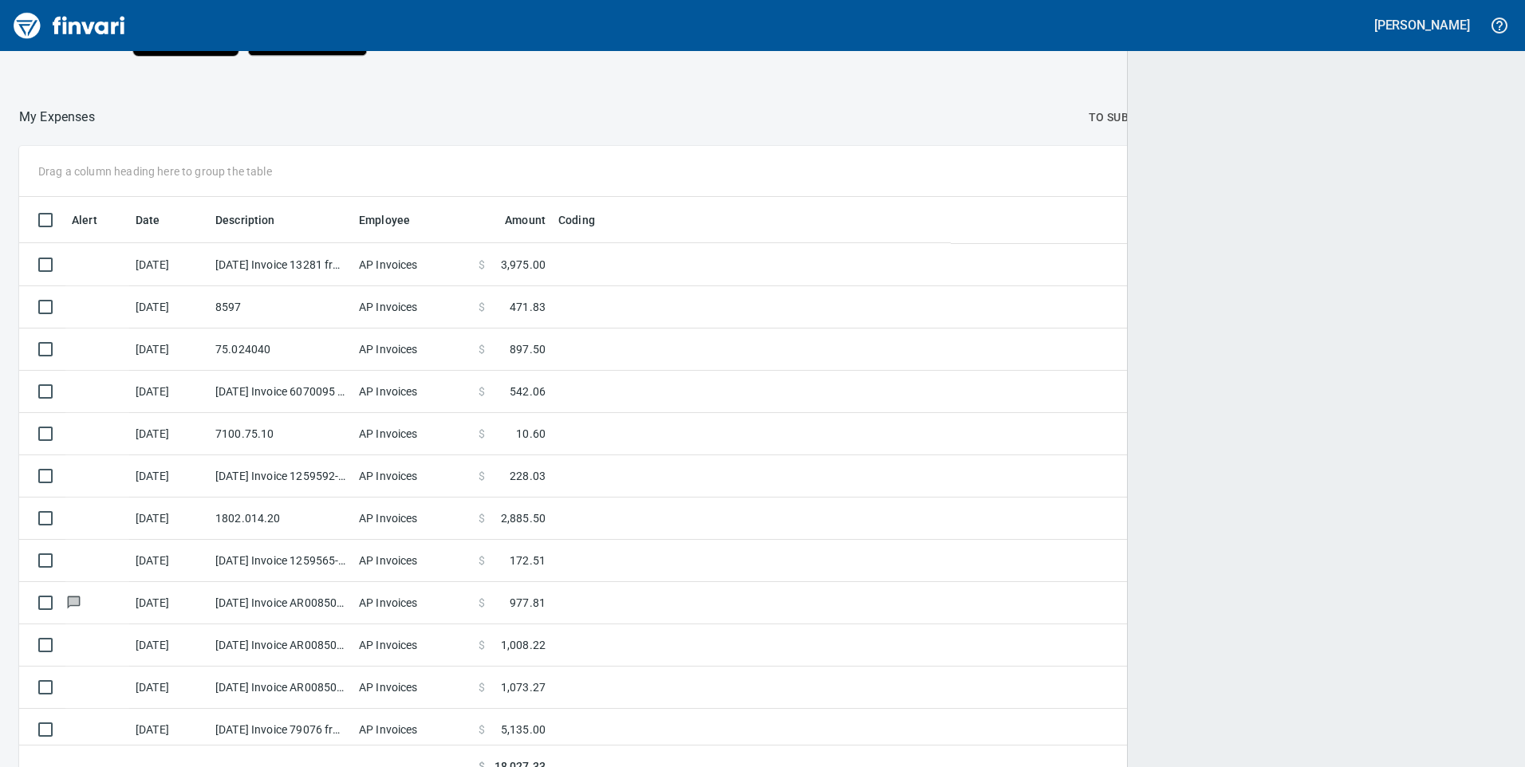
scroll to position [580, 1448]
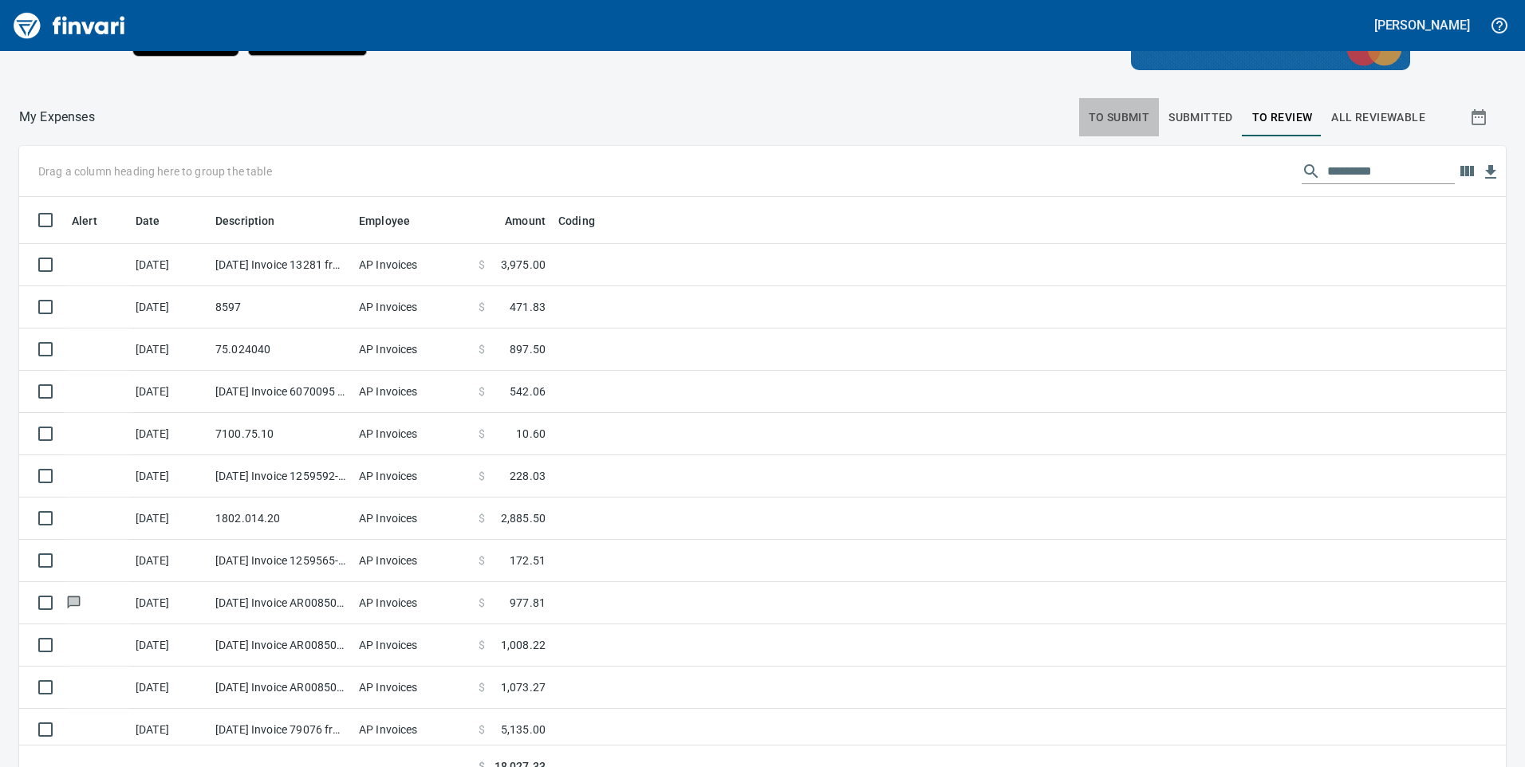
click at [1099, 112] on span "To Submit" at bounding box center [1118, 118] width 61 height 20
